Goal: Check status: Check status

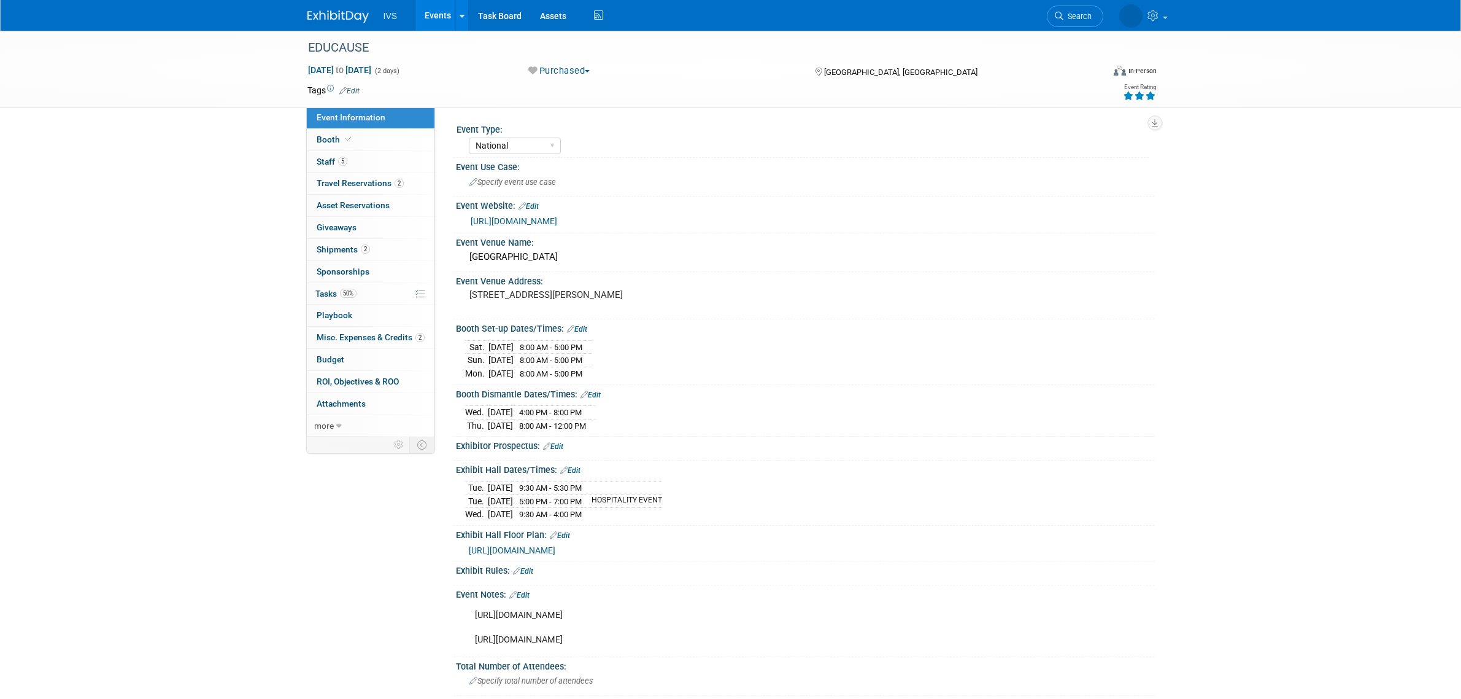
select select "National"
click at [443, 17] on link "Events" at bounding box center [438, 15] width 45 height 31
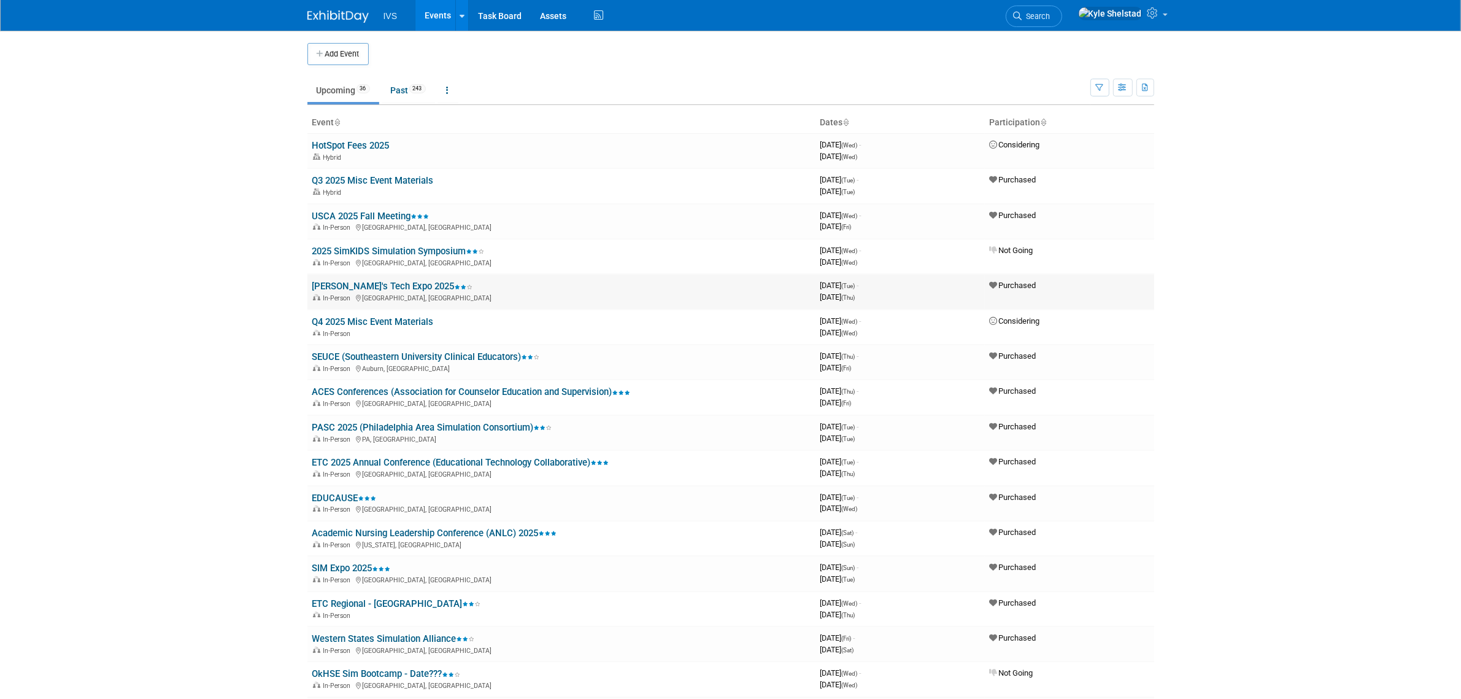
click at [403, 284] on link "[PERSON_NAME]'s Tech Expo 2025" at bounding box center [392, 286] width 161 height 11
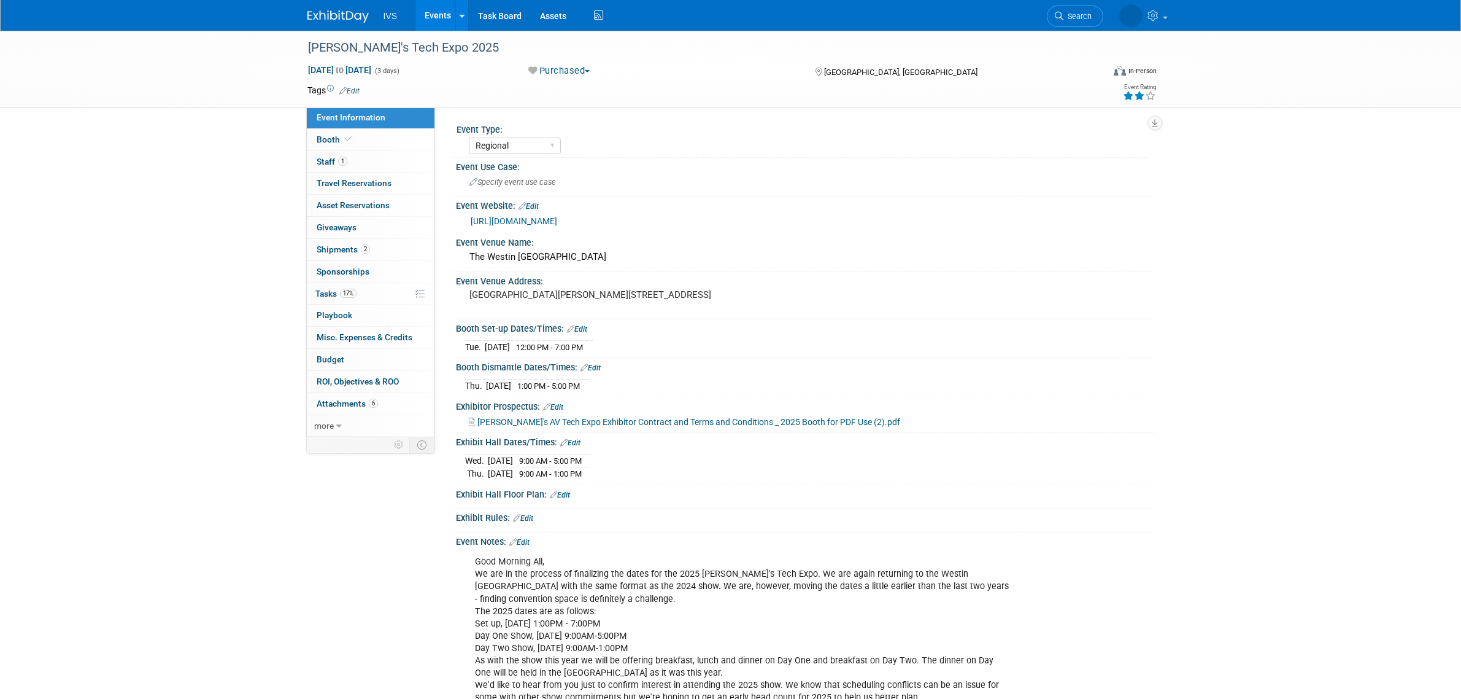
select select "Regional"
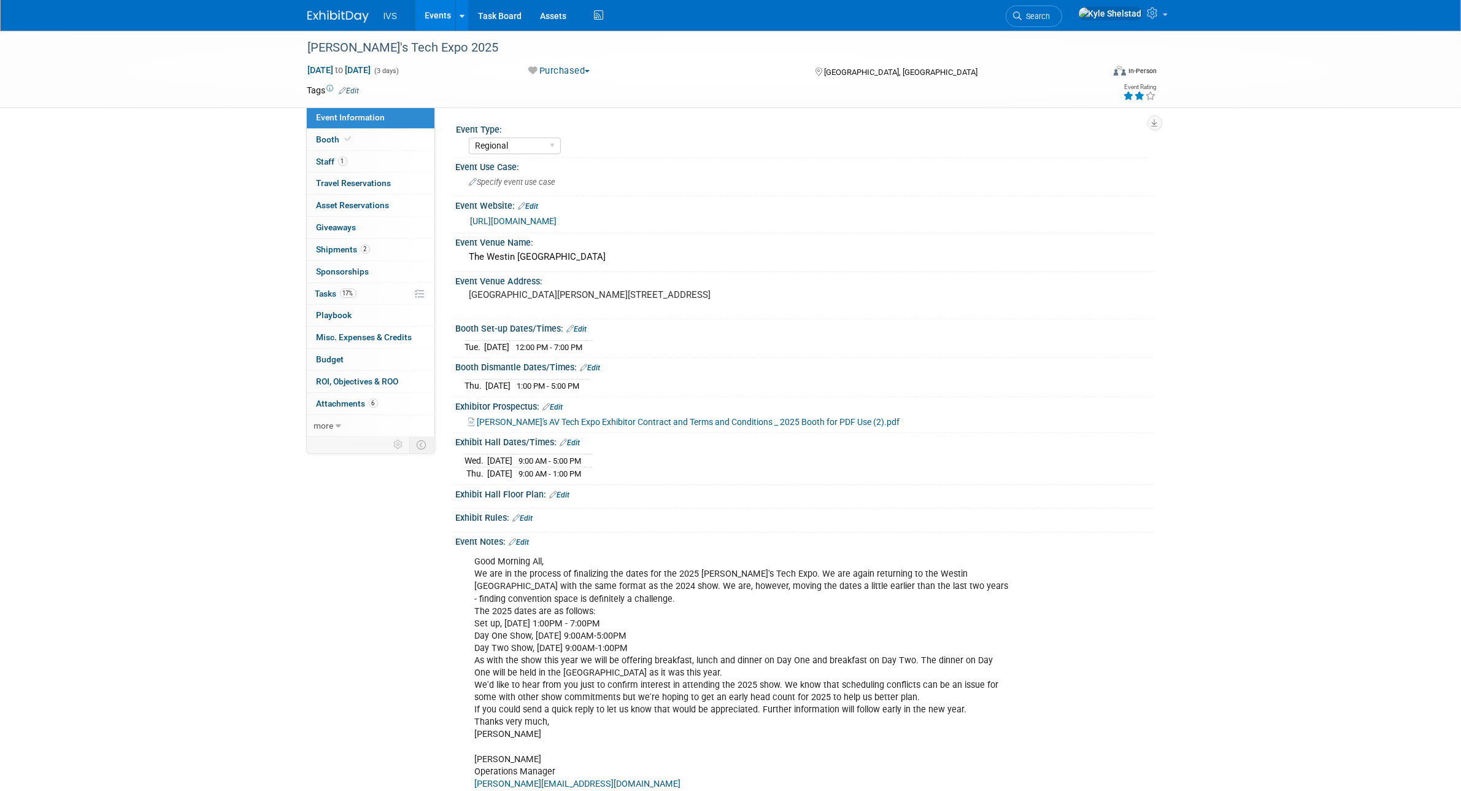
click at [433, 13] on link "Events" at bounding box center [438, 15] width 45 height 31
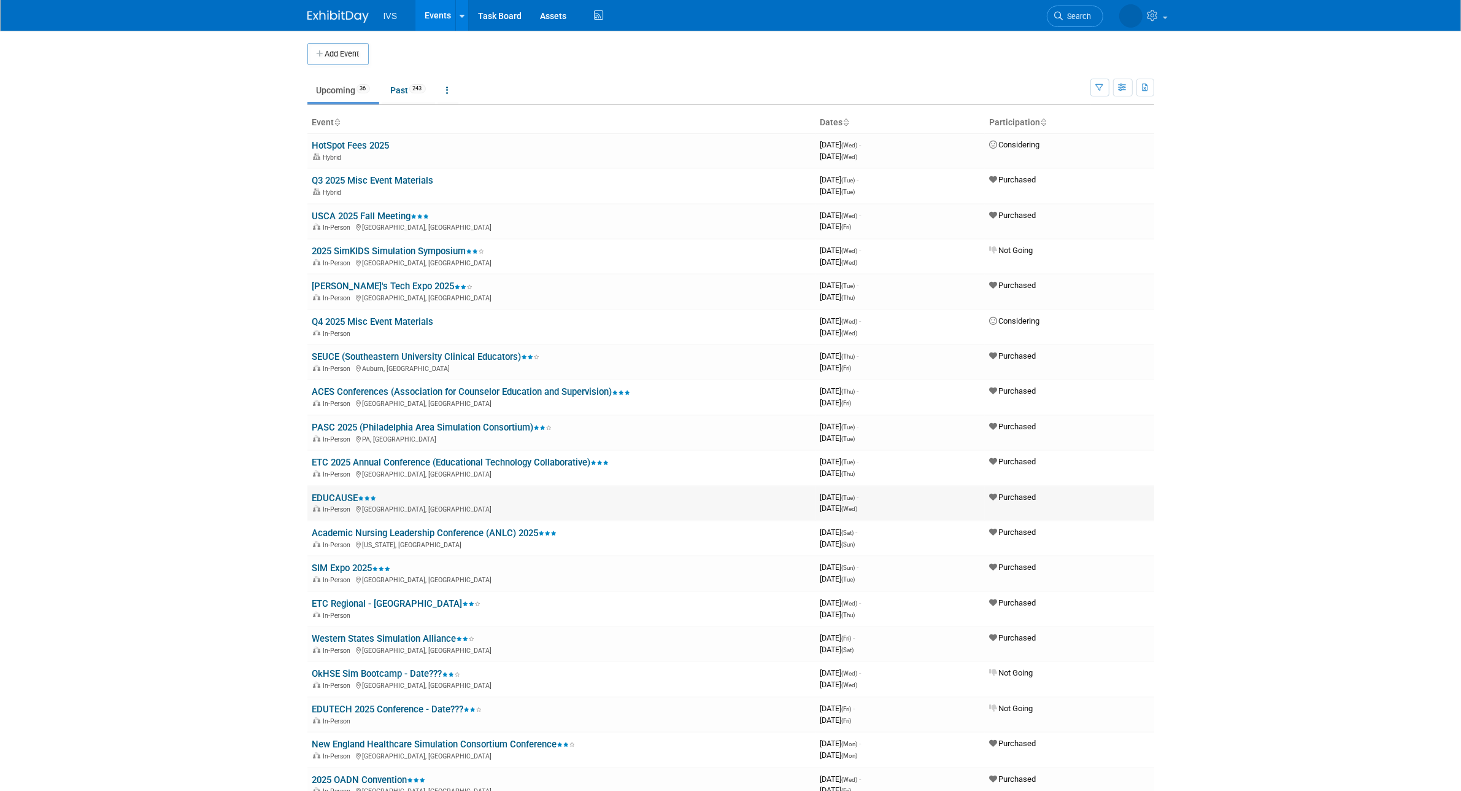
scroll to position [102, 0]
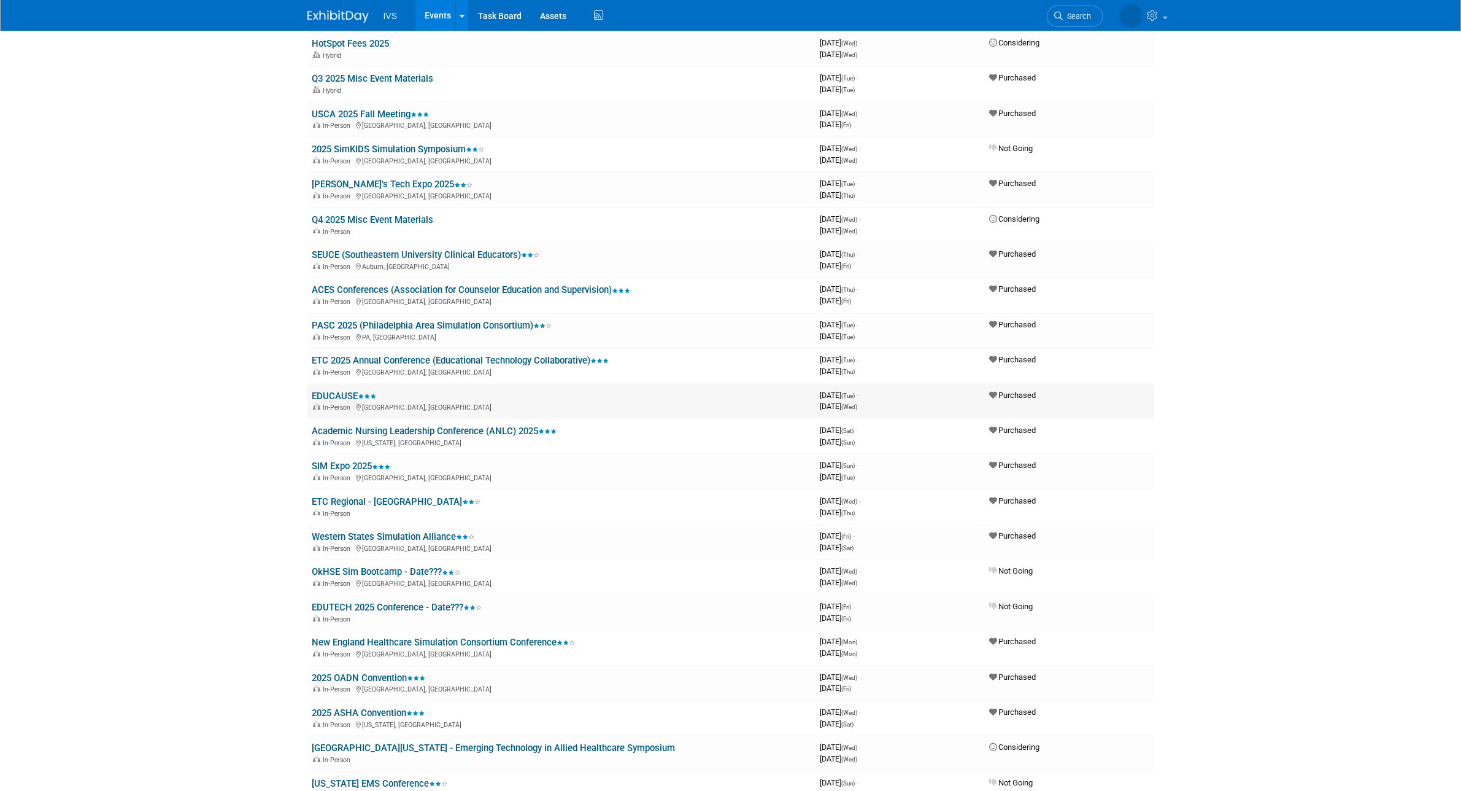
click at [344, 390] on link "EDUCAUSE" at bounding box center [344, 395] width 64 height 11
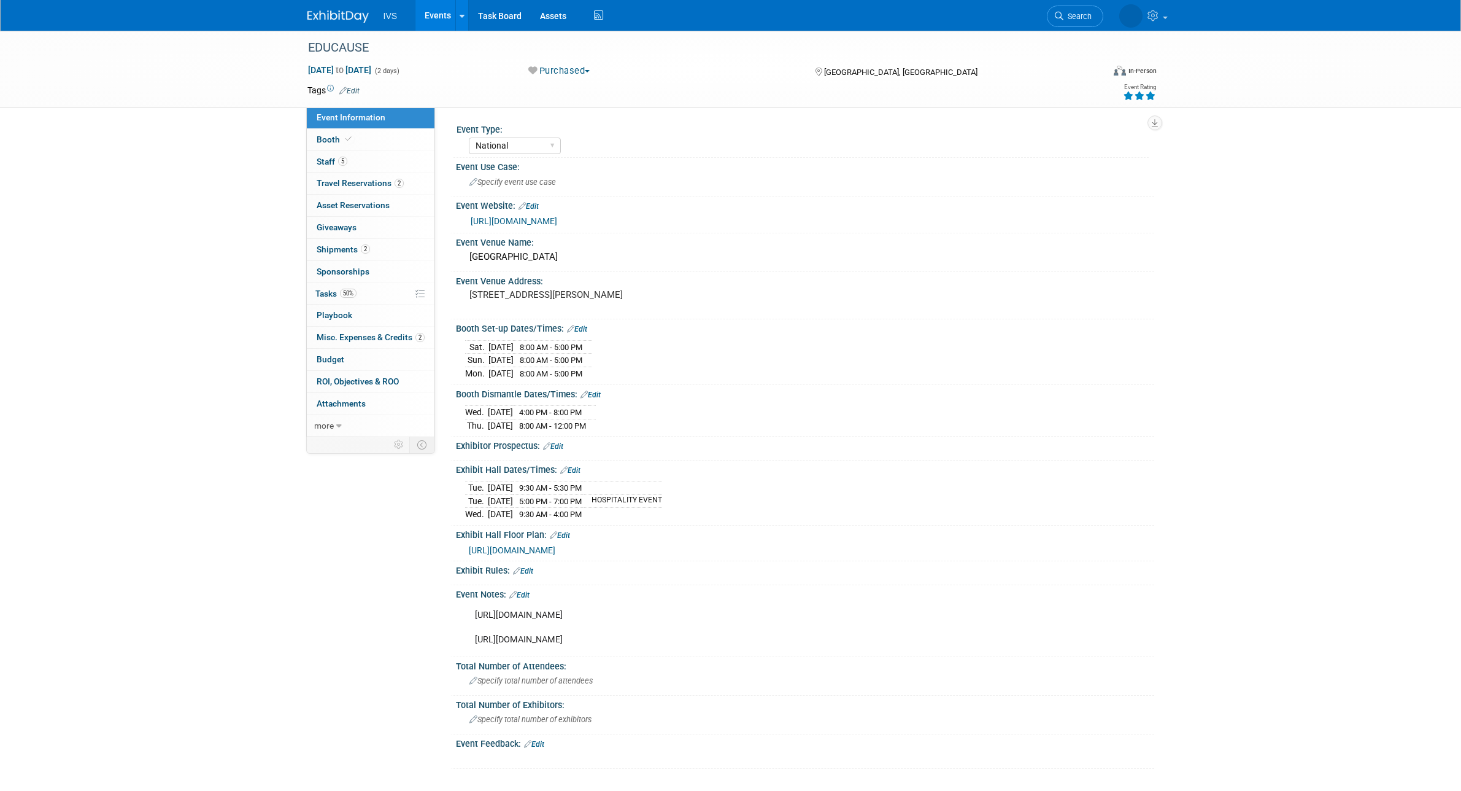
select select "National"
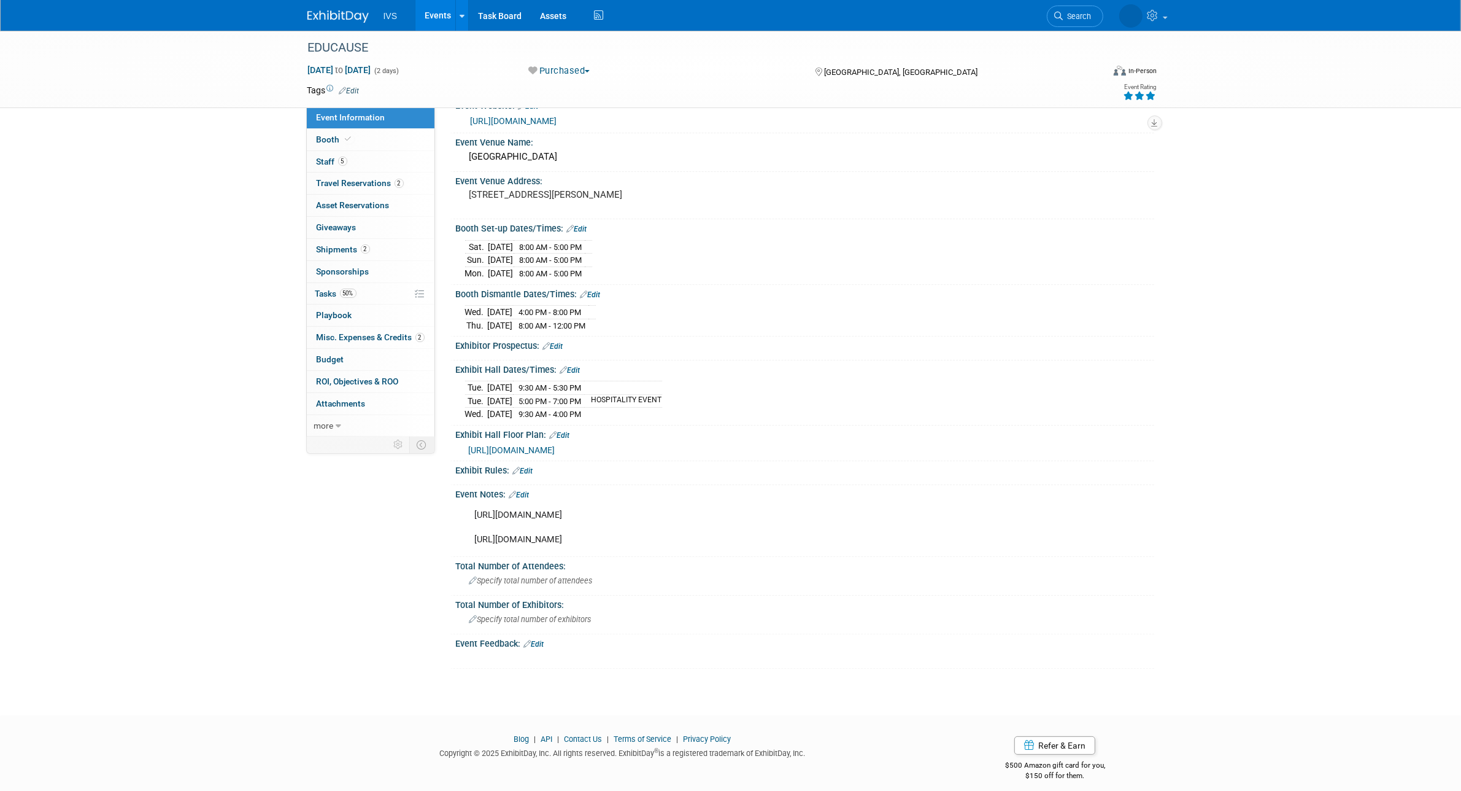
scroll to position [102, 0]
drag, startPoint x: 640, startPoint y: 551, endPoint x: 471, endPoint y: 562, distance: 168.6
click at [471, 550] on div "[URL][DOMAIN_NAME] [URL][DOMAIN_NAME]" at bounding box center [742, 525] width 553 height 49
drag, startPoint x: 568, startPoint y: 529, endPoint x: 468, endPoint y: 511, distance: 101.6
click at [468, 511] on div "[URL][DOMAIN_NAME] [URL][DOMAIN_NAME]" at bounding box center [742, 525] width 553 height 49
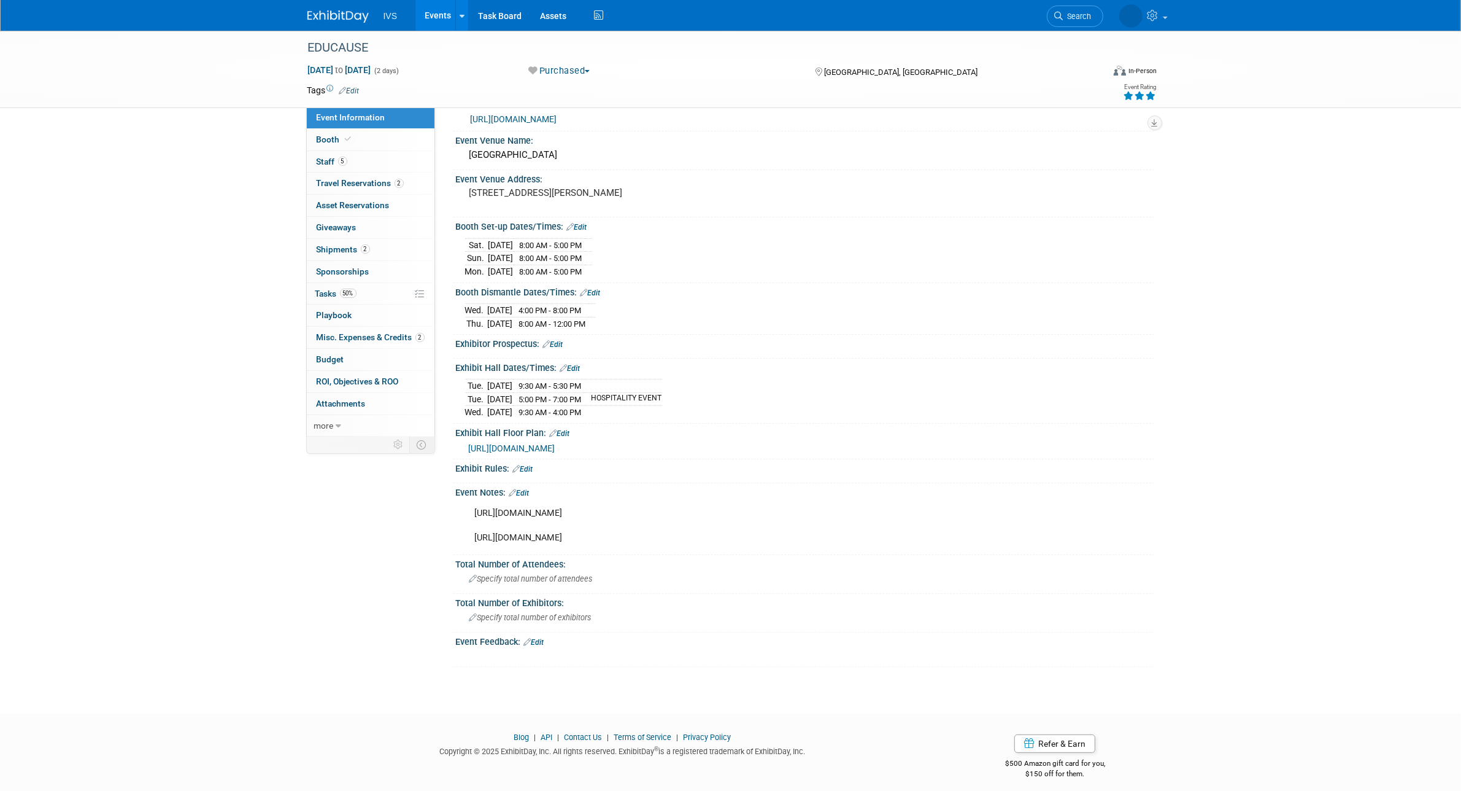
copy div "[URL][DOMAIN_NAME]"
click at [389, 143] on link "Booth" at bounding box center [371, 139] width 128 height 21
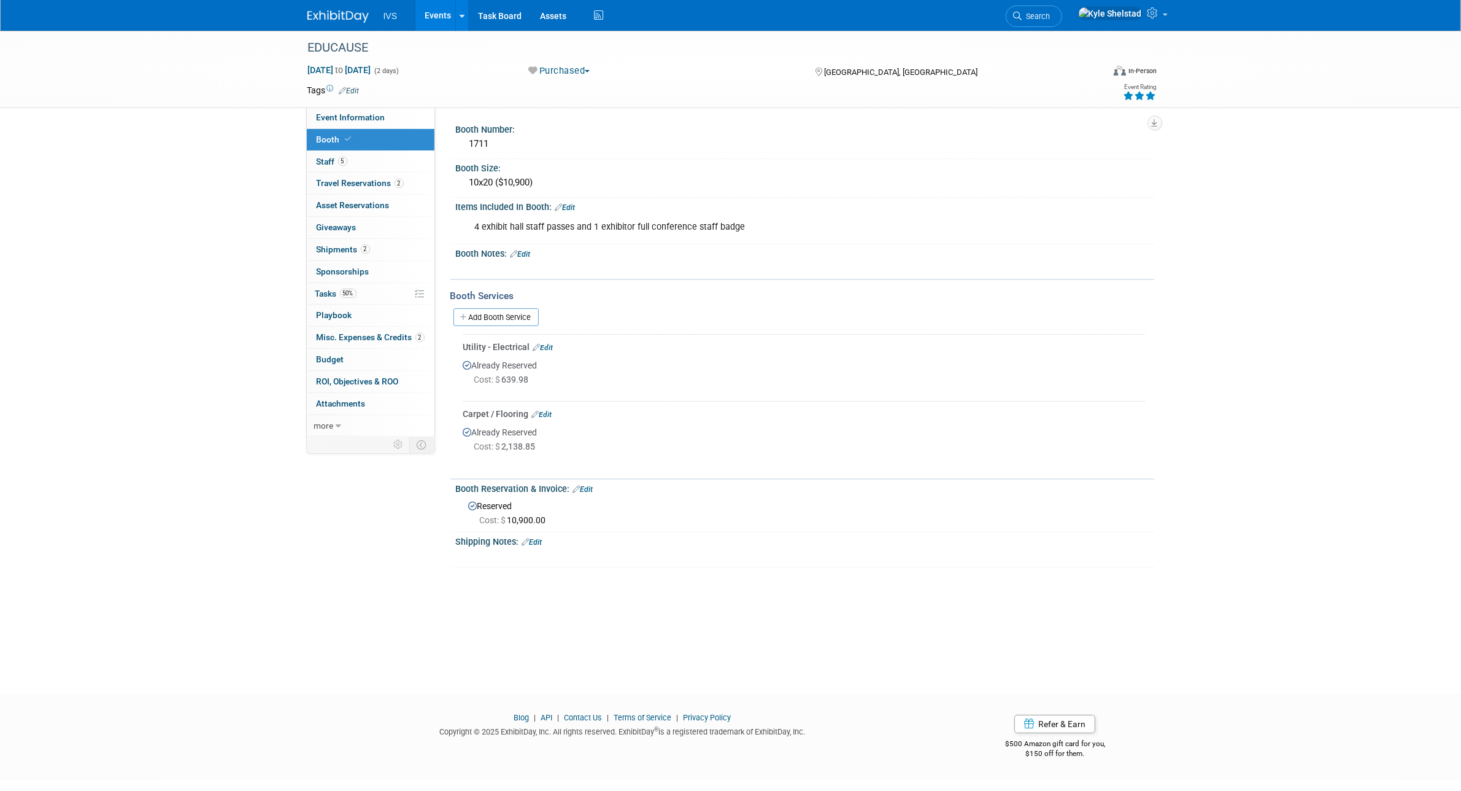
drag, startPoint x: 488, startPoint y: 346, endPoint x: 499, endPoint y: 349, distance: 11.5
click at [499, 349] on div "Utility - Electrical Edit" at bounding box center [804, 347] width 682 height 12
drag, startPoint x: 484, startPoint y: 409, endPoint x: 507, endPoint y: 416, distance: 24.3
click at [506, 416] on div "Carpet / Flooring Edit" at bounding box center [804, 414] width 682 height 12
click at [507, 416] on div "Carpet / Flooring Edit" at bounding box center [804, 414] width 682 height 12
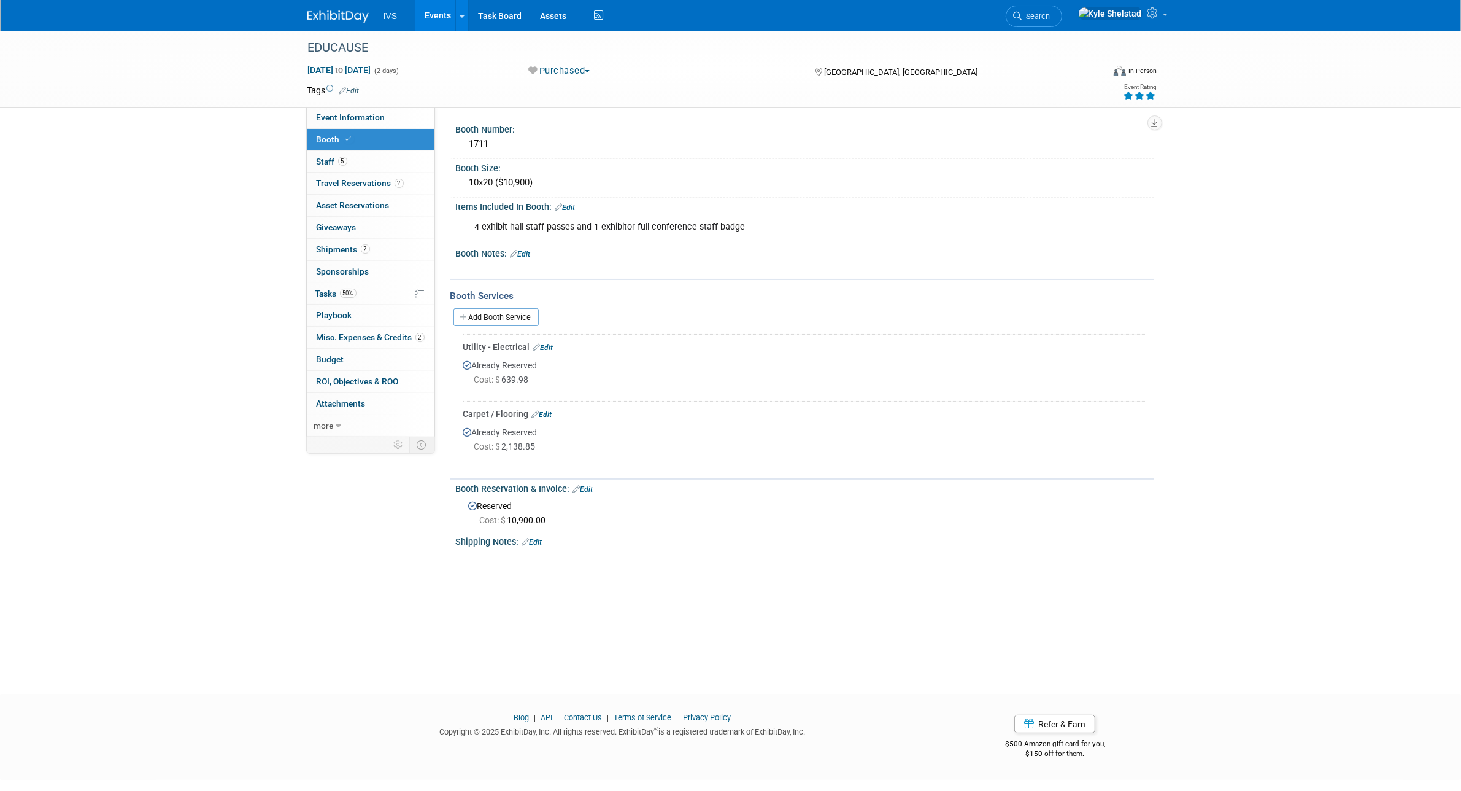
drag, startPoint x: 489, startPoint y: 366, endPoint x: 544, endPoint y: 377, distance: 56.5
click at [544, 377] on div "Already Reserved Cost: $ 639.98" at bounding box center [804, 375] width 682 height 44
click at [213, 723] on div "Blog | API | Contact Us | Terms of Service | Privacy Policy Copyright © 2025 Ex…" at bounding box center [730, 731] width 1461 height 68
click at [395, 256] on link "2 Shipments 2" at bounding box center [371, 249] width 128 height 21
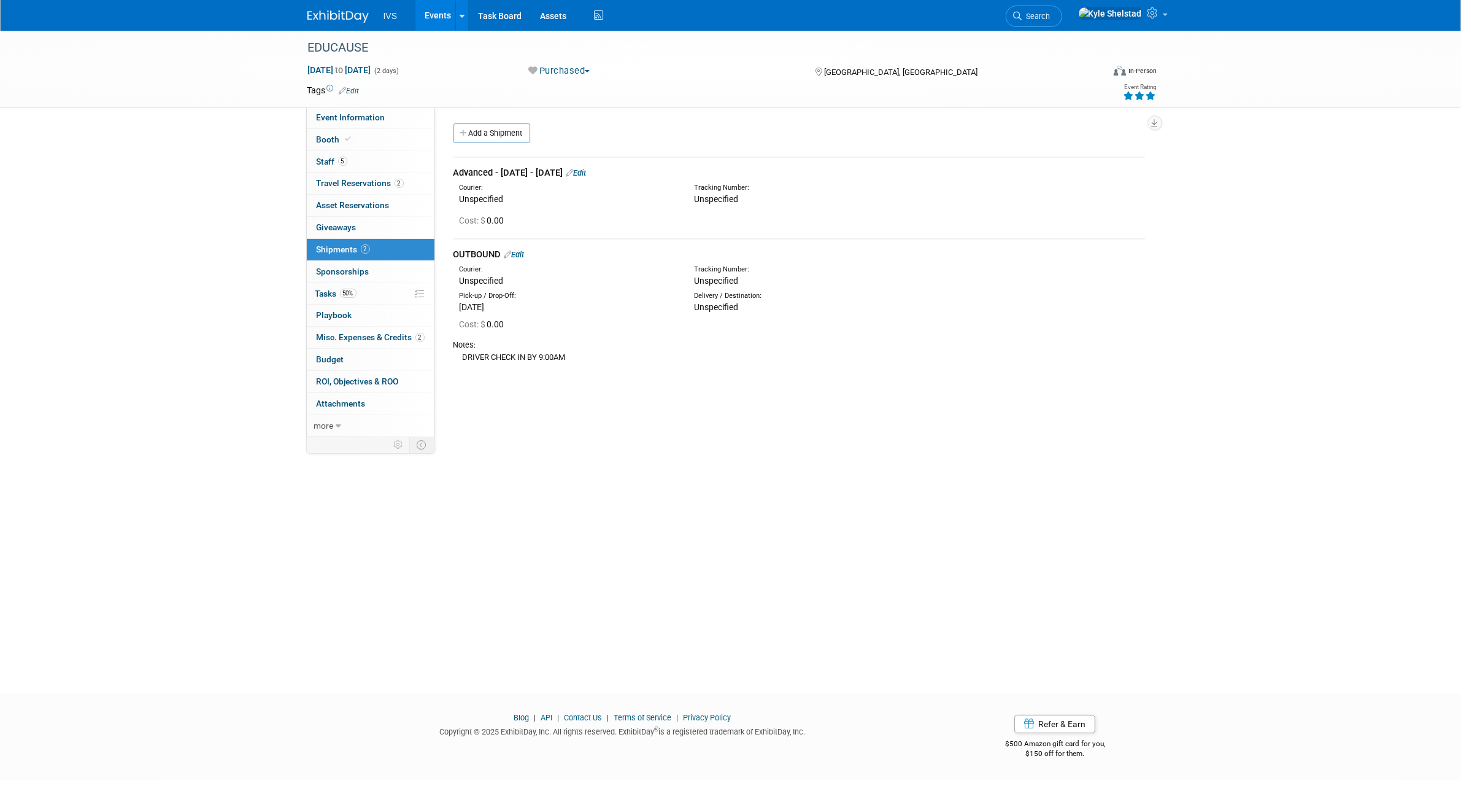
drag, startPoint x: 505, startPoint y: 175, endPoint x: 571, endPoint y: 175, distance: 65.7
click at [571, 175] on div "Advanced - [DATE] - [DATE] Edit" at bounding box center [800, 172] width 692 height 13
click at [571, 176] on div "Advanced - [DATE] - [DATE] Edit" at bounding box center [800, 172] width 692 height 13
click at [528, 172] on div "Advanced - [DATE] - [DATE] Edit" at bounding box center [800, 172] width 692 height 13
drag, startPoint x: 506, startPoint y: 171, endPoint x: 578, endPoint y: 179, distance: 71.7
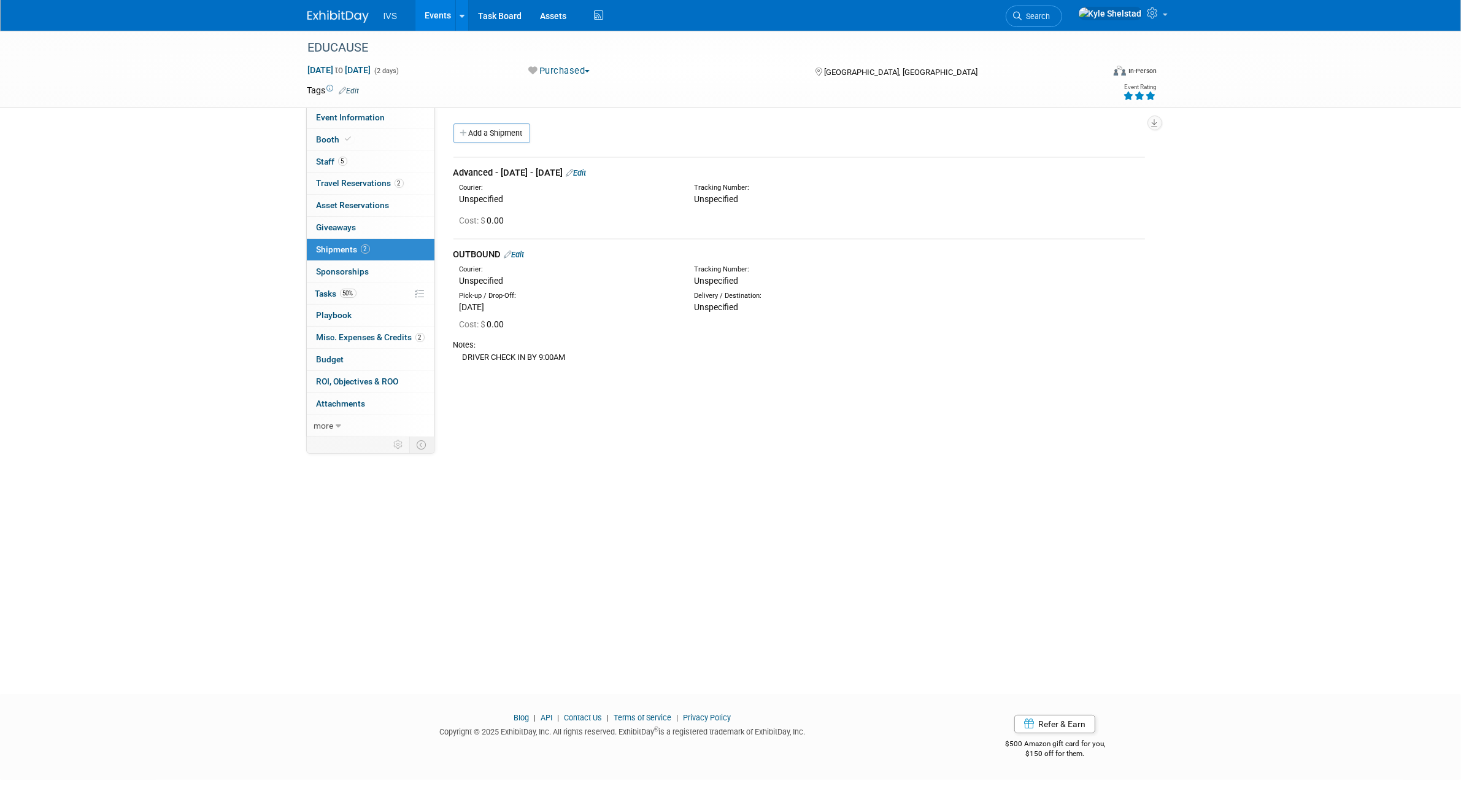
click at [578, 179] on td "Advanced - [DATE] - [DATE] Edit Courier: Unspecified Tracking Number: Cost: $ 0…" at bounding box center [800, 197] width 692 height 81
click at [574, 172] on div "Advanced - [DATE] - [DATE] Edit" at bounding box center [800, 172] width 692 height 13
drag, startPoint x: 513, startPoint y: 169, endPoint x: 562, endPoint y: 173, distance: 49.3
click at [559, 173] on div "Advanced - [DATE] - [DATE] Edit" at bounding box center [800, 172] width 692 height 13
click at [565, 173] on div "Advanced - [DATE] - [DATE] Edit" at bounding box center [800, 172] width 692 height 13
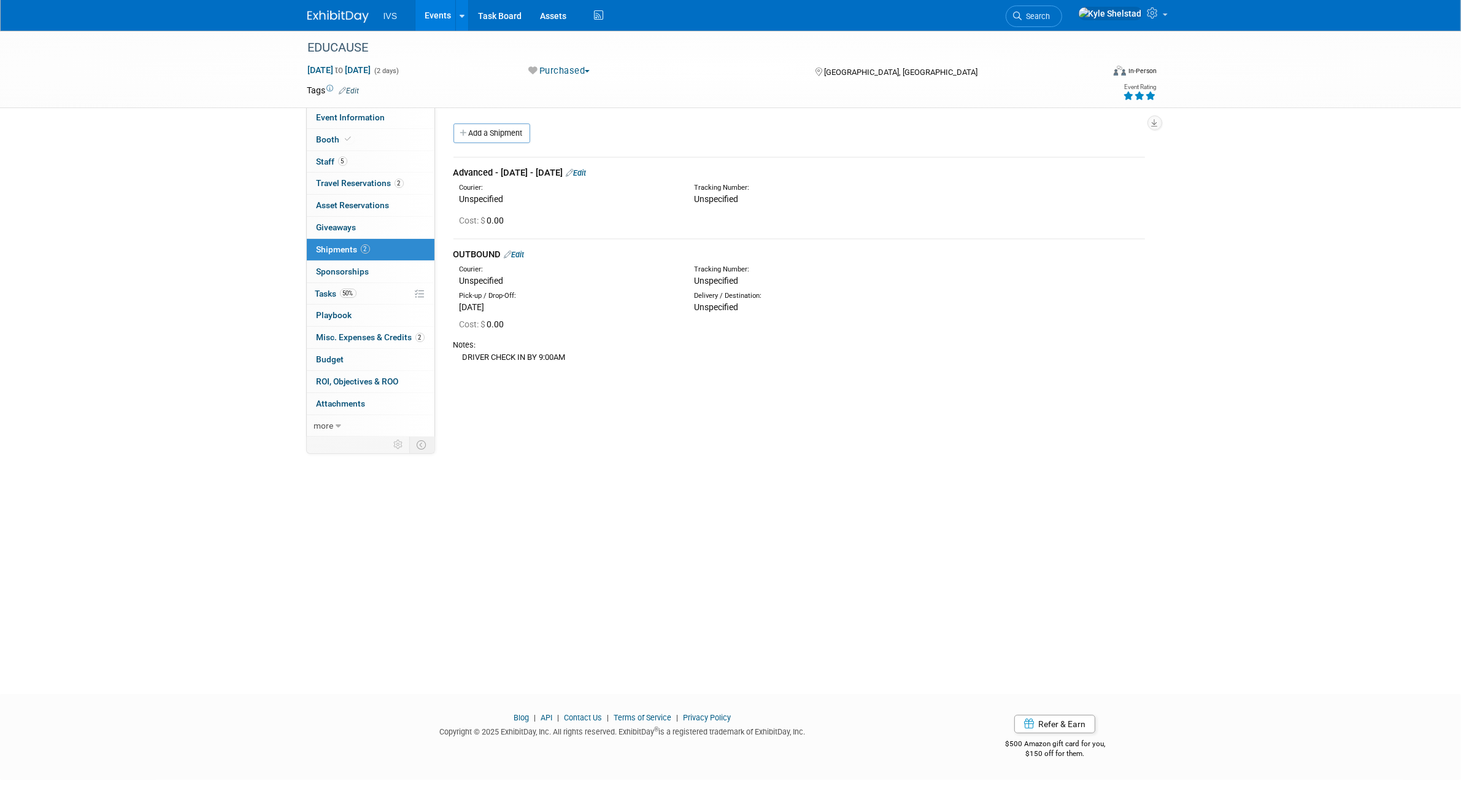
drag, startPoint x: 571, startPoint y: 173, endPoint x: 495, endPoint y: 154, distance: 77.9
click at [495, 154] on div "Advanced - [DATE] - [DATE] Edit Courier: Unspecified Tracking Number: Cost: $ 0…" at bounding box center [800, 262] width 692 height 226
click at [498, 166] on div "Advanced - [DATE] - [DATE] Edit" at bounding box center [800, 172] width 692 height 13
drag, startPoint x: 524, startPoint y: 360, endPoint x: 578, endPoint y: 368, distance: 55.3
click at [575, 367] on td "OUTBOUND Edit Courier: Unspecified Tracking Number:" at bounding box center [800, 307] width 692 height 137
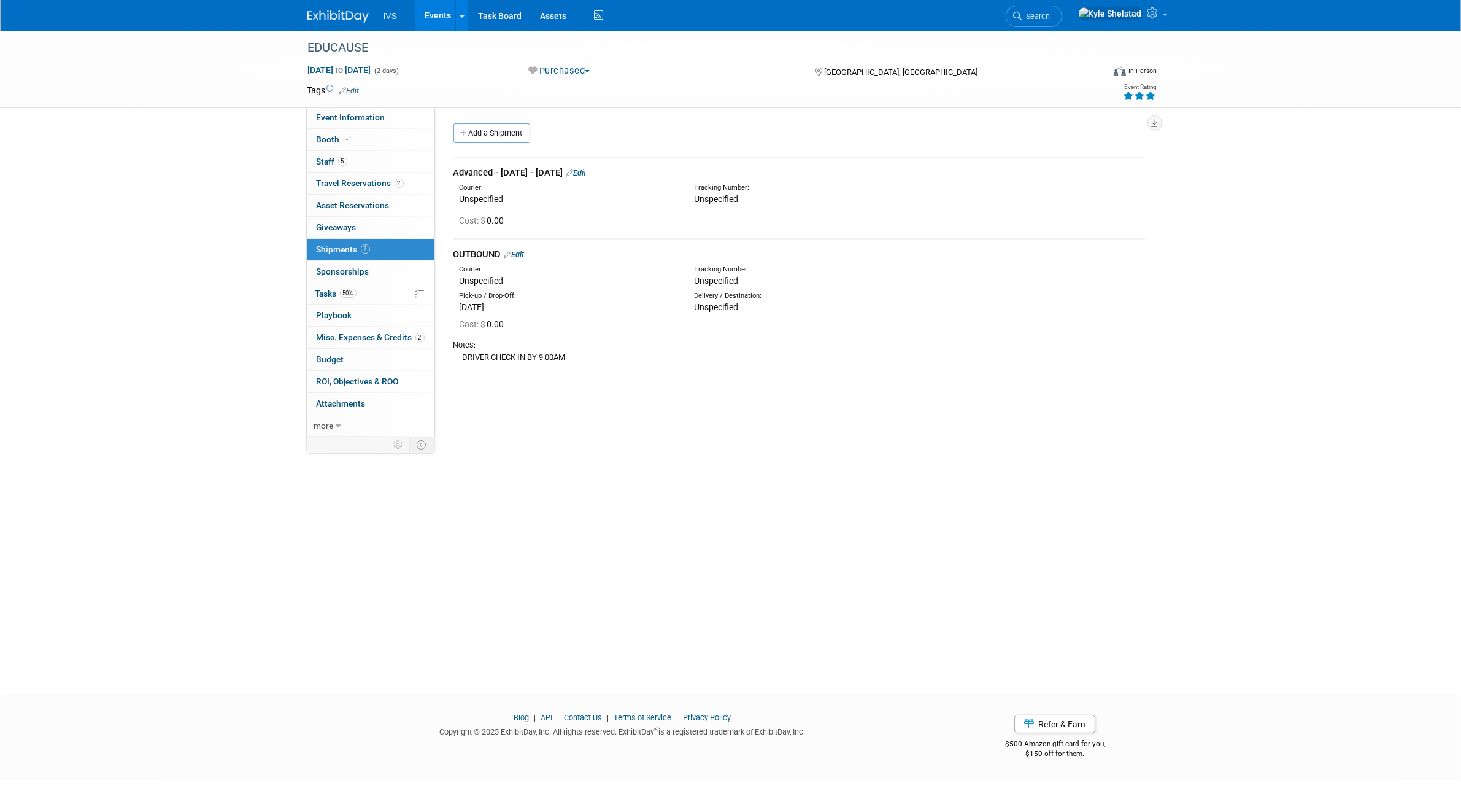
click at [578, 368] on td "OUTBOUND Edit Courier: Unspecified Tracking Number:" at bounding box center [800, 307] width 692 height 137
drag, startPoint x: 514, startPoint y: 355, endPoint x: 488, endPoint y: 350, distance: 26.2
click at [495, 351] on div "Notes: DRIVER CHECK IN BY 9:00AM" at bounding box center [800, 350] width 692 height 34
click at [480, 347] on div "Notes:" at bounding box center [800, 344] width 692 height 11
drag, startPoint x: 514, startPoint y: 173, endPoint x: 563, endPoint y: 171, distance: 48.6
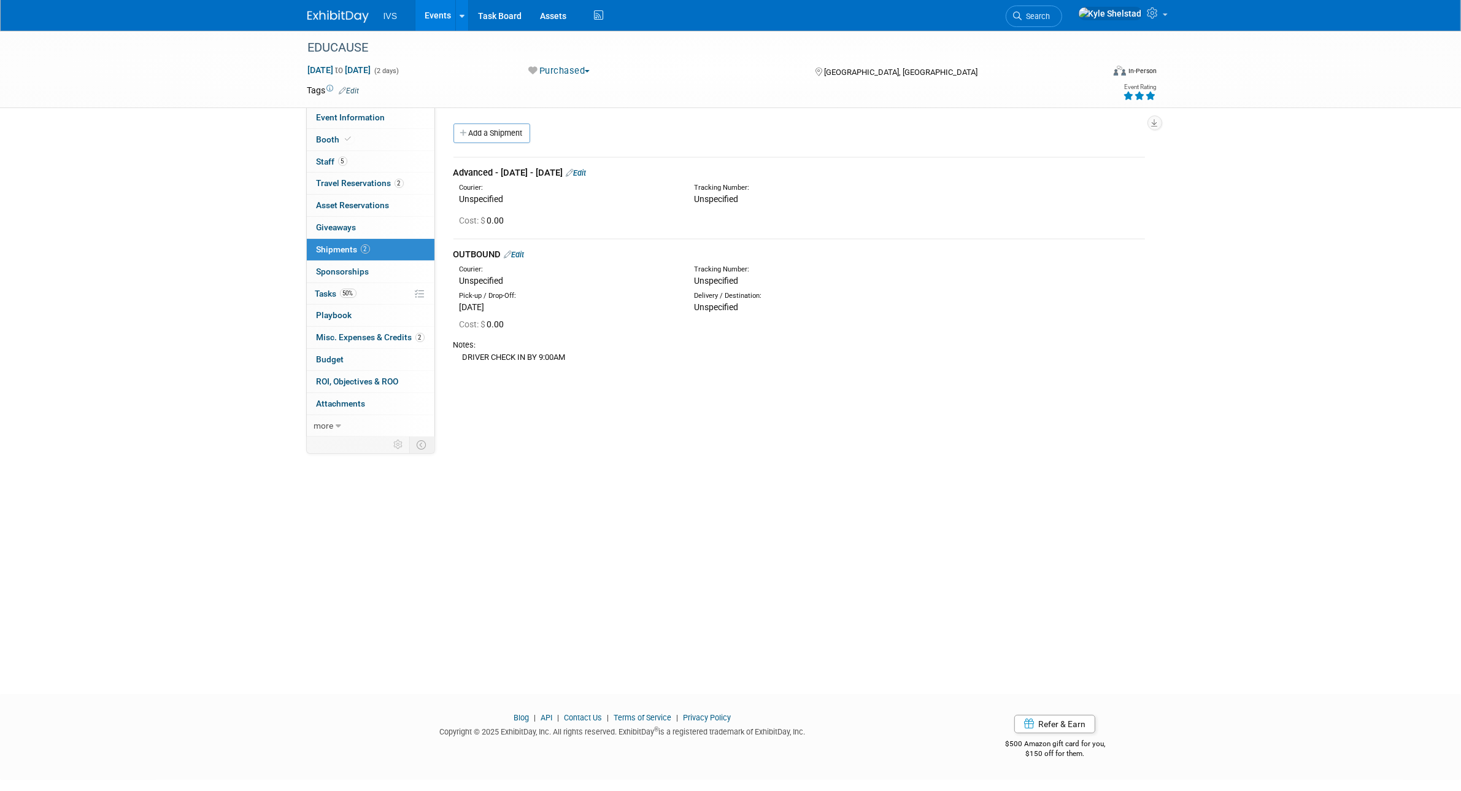
click at [542, 173] on div "Advanced - [DATE] - [DATE] Edit" at bounding box center [800, 172] width 692 height 13
click at [569, 171] on div "Advanced - [DATE] - [DATE] Edit" at bounding box center [800, 172] width 692 height 13
click at [571, 171] on div "Advanced - [DATE] - [DATE] Edit" at bounding box center [800, 172] width 692 height 13
click at [557, 169] on div "Advanced - [DATE] - [DATE] Edit" at bounding box center [800, 172] width 692 height 13
